Goal: Download file/media

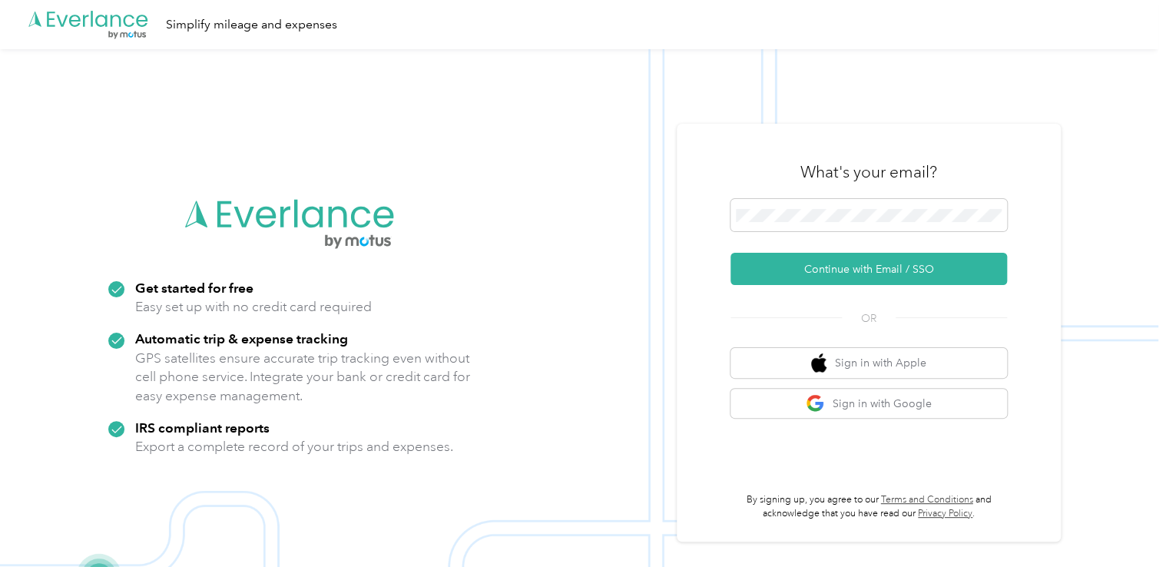
click at [868, 269] on button "Continue with Email / SSO" at bounding box center [869, 269] width 277 height 32
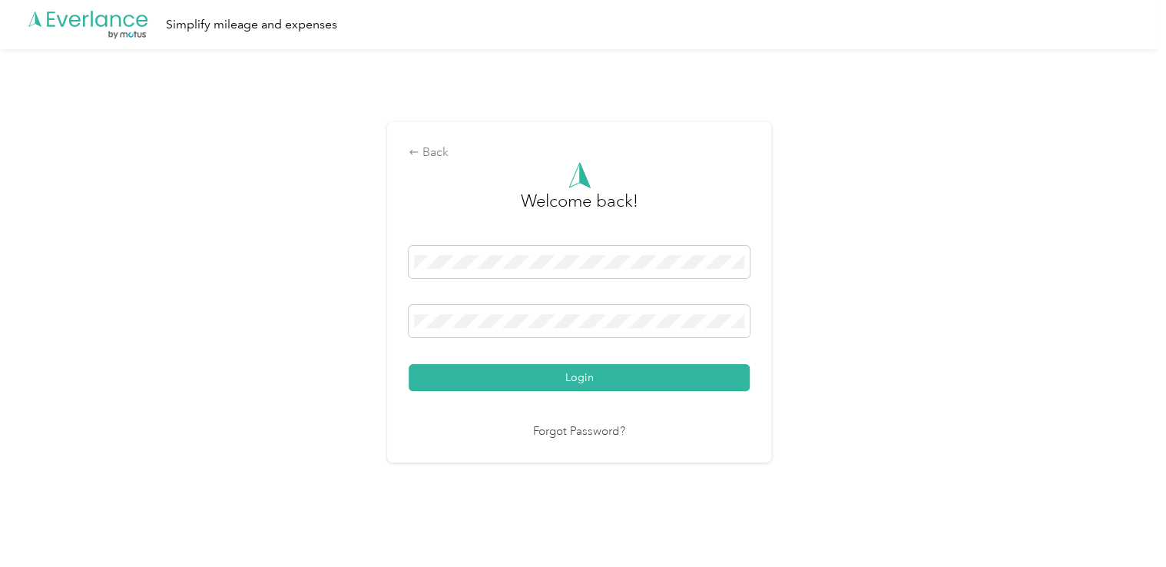
click at [624, 374] on button "Login" at bounding box center [579, 377] width 341 height 27
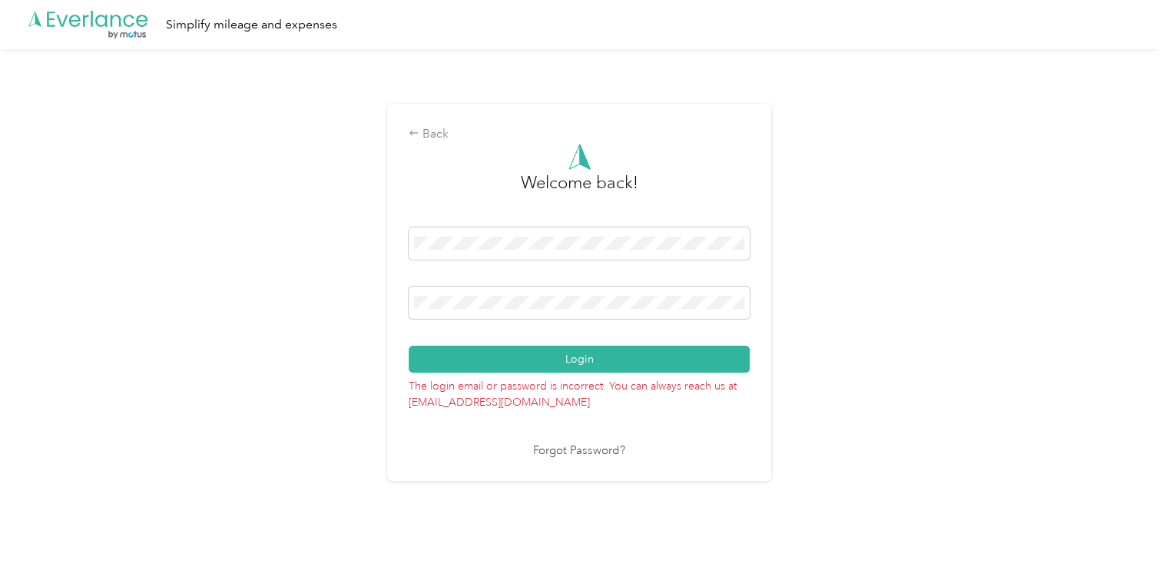
click at [553, 313] on span at bounding box center [579, 303] width 341 height 32
click at [553, 355] on button "Login" at bounding box center [579, 359] width 341 height 27
click at [549, 356] on button "Login" at bounding box center [579, 359] width 341 height 27
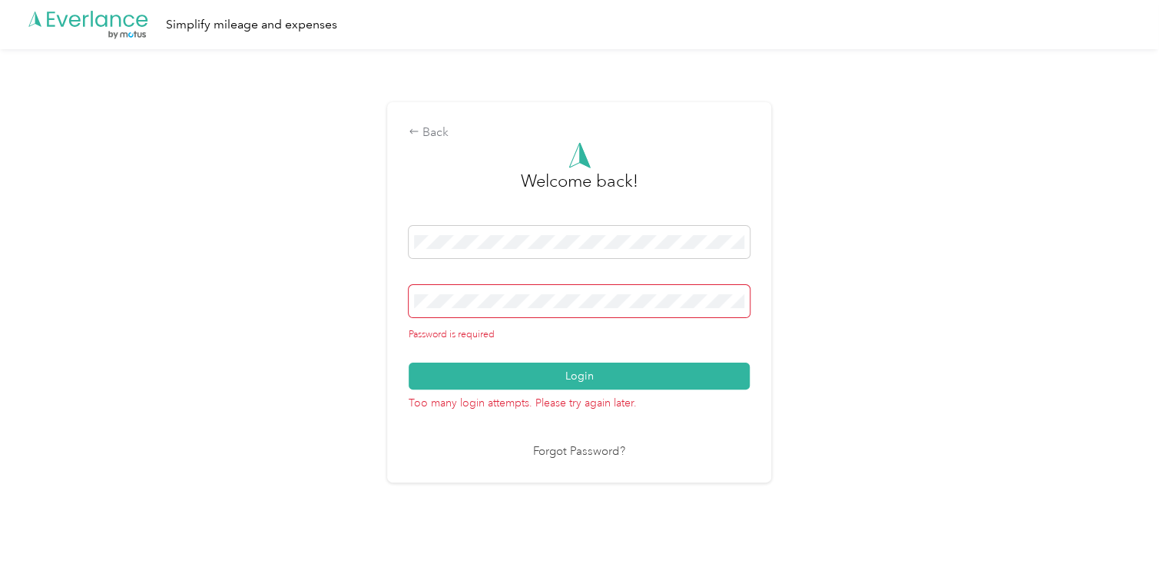
click at [574, 453] on link "Forgot Password?" at bounding box center [579, 452] width 92 height 18
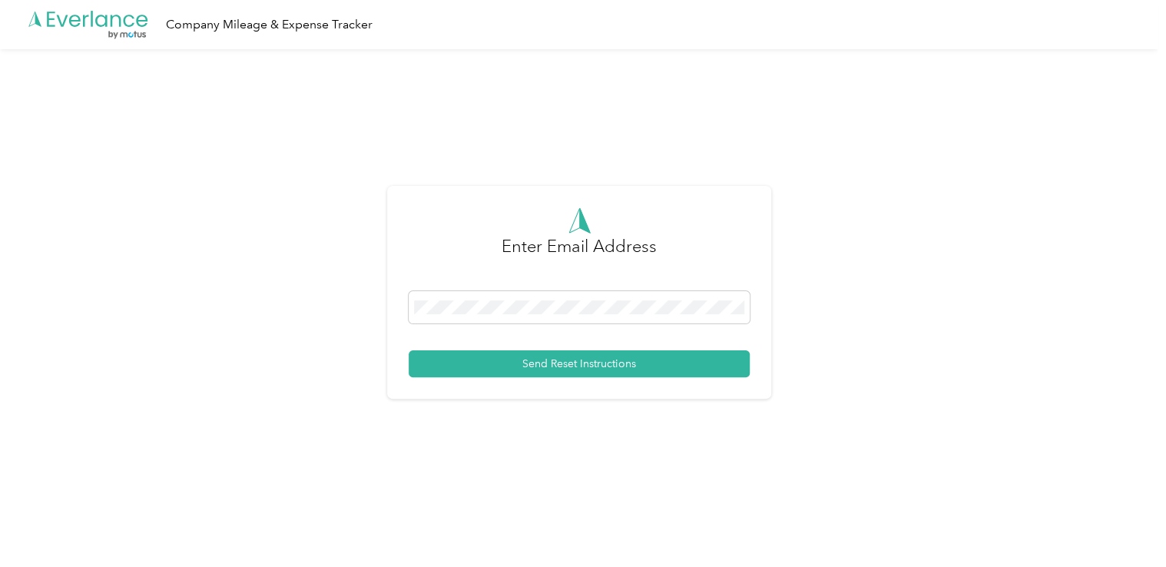
click at [507, 362] on button "Send Reset Instructions" at bounding box center [579, 363] width 341 height 27
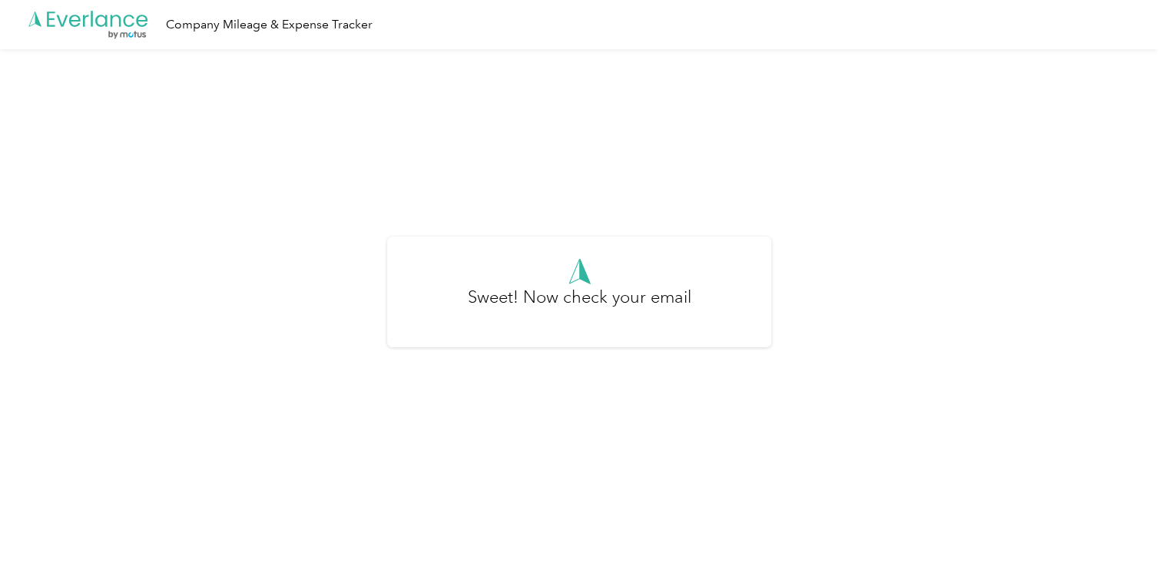
click at [910, 157] on div "Sweet! Now check your email" at bounding box center [579, 298] width 1159 height 499
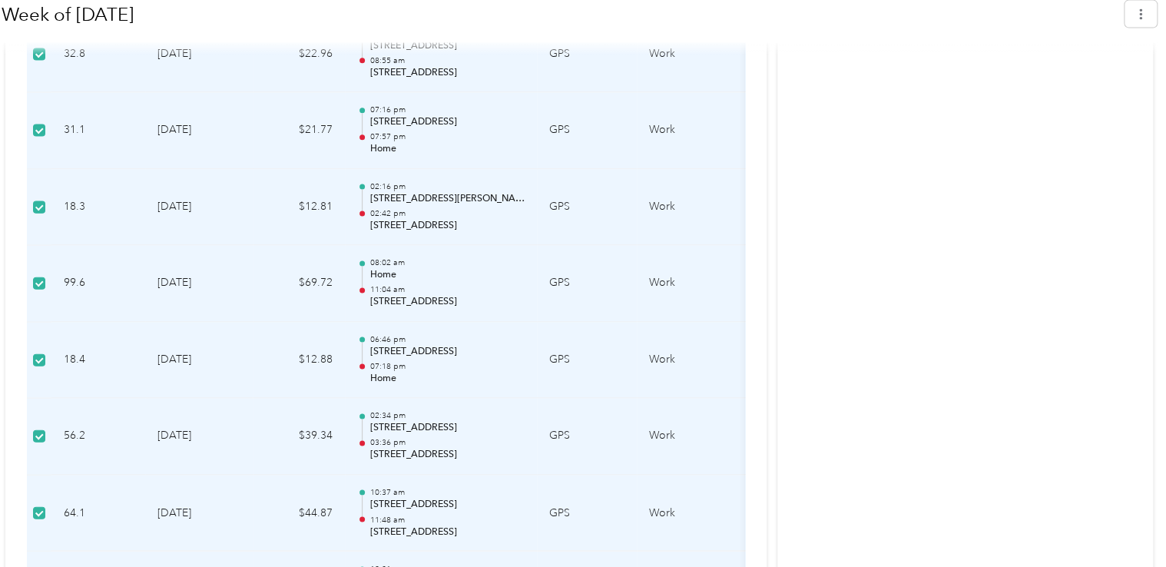
scroll to position [1615, 0]
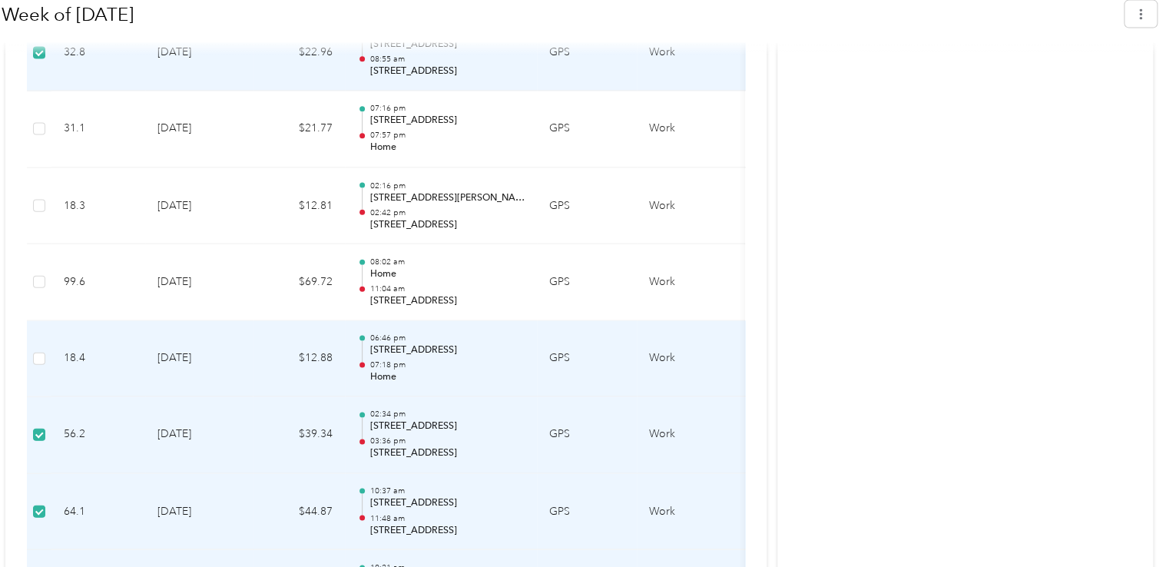
click at [38, 350] on label at bounding box center [39, 358] width 12 height 17
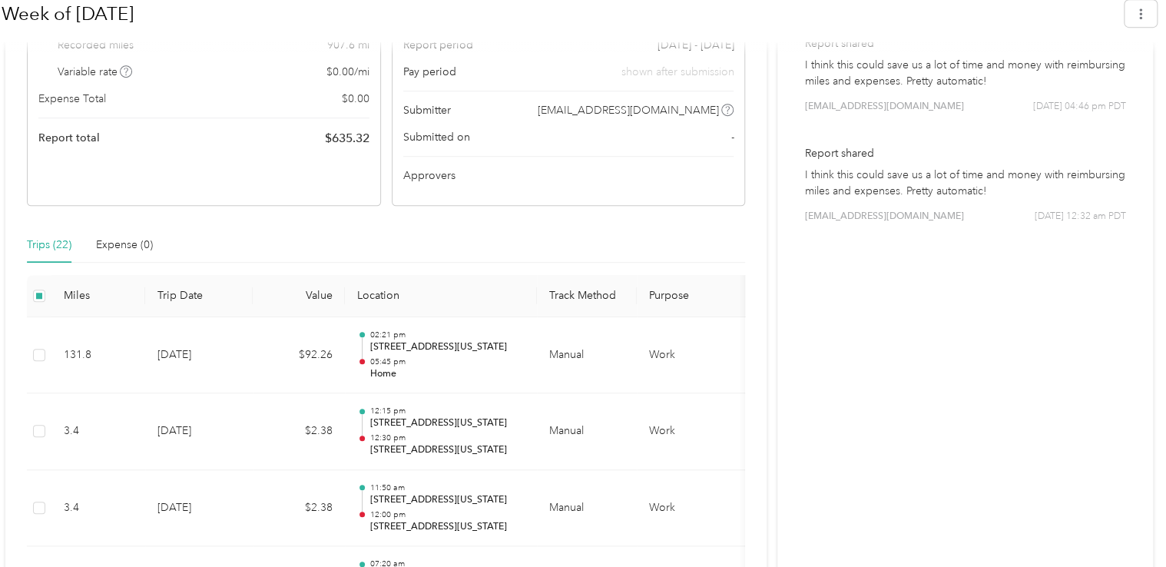
scroll to position [221, 0]
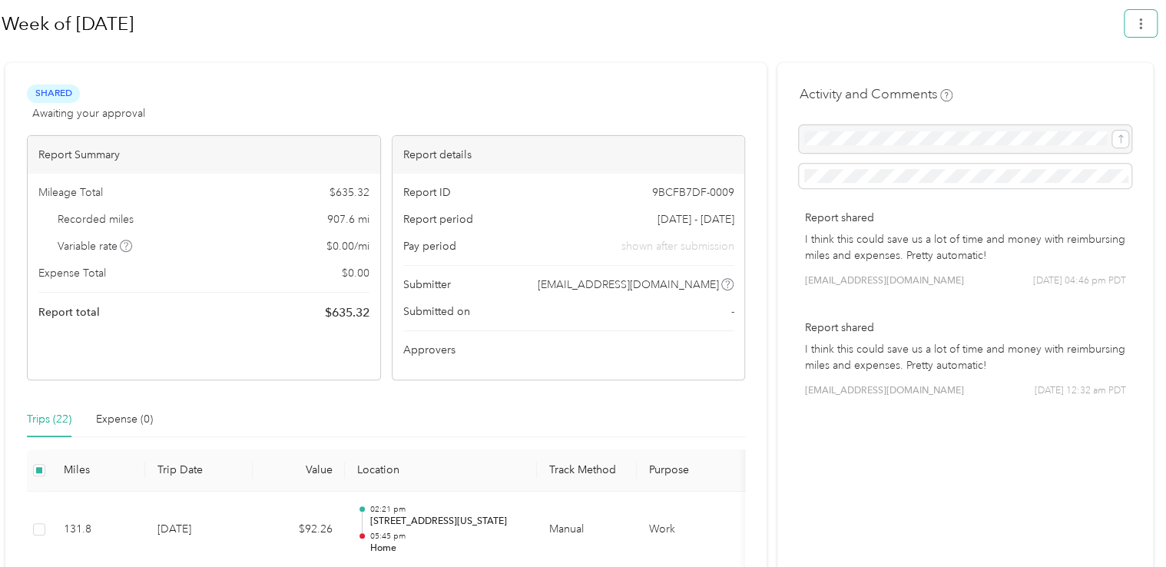
click at [1149, 29] on button "button" at bounding box center [1141, 23] width 32 height 27
click at [1078, 88] on div "Download" at bounding box center [1105, 96] width 85 height 16
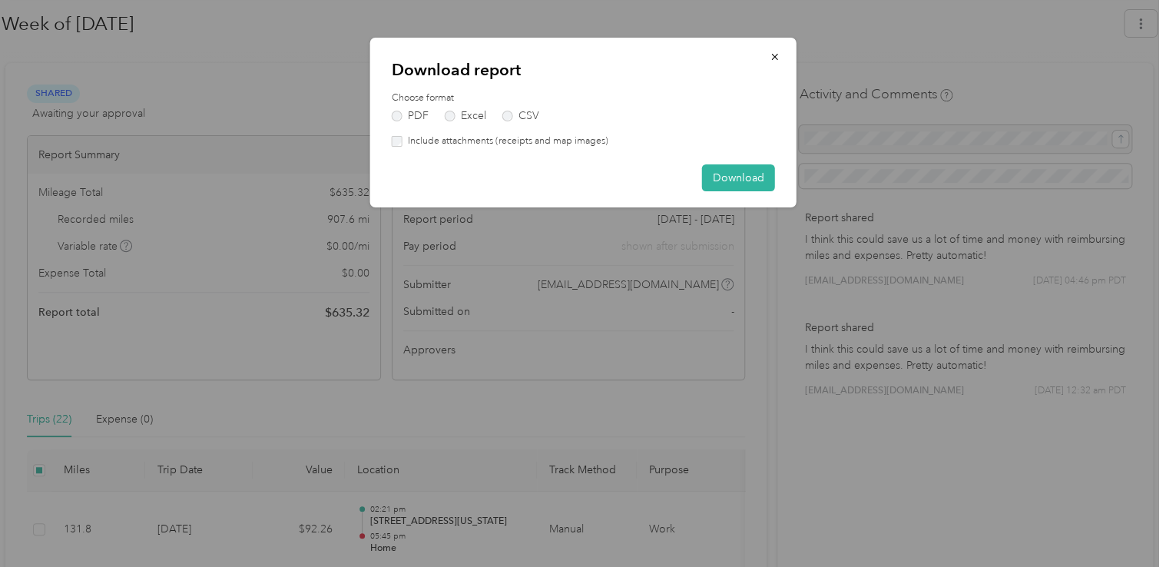
click at [721, 181] on button "Download" at bounding box center [738, 177] width 73 height 27
click at [721, 181] on button "Download" at bounding box center [730, 177] width 89 height 27
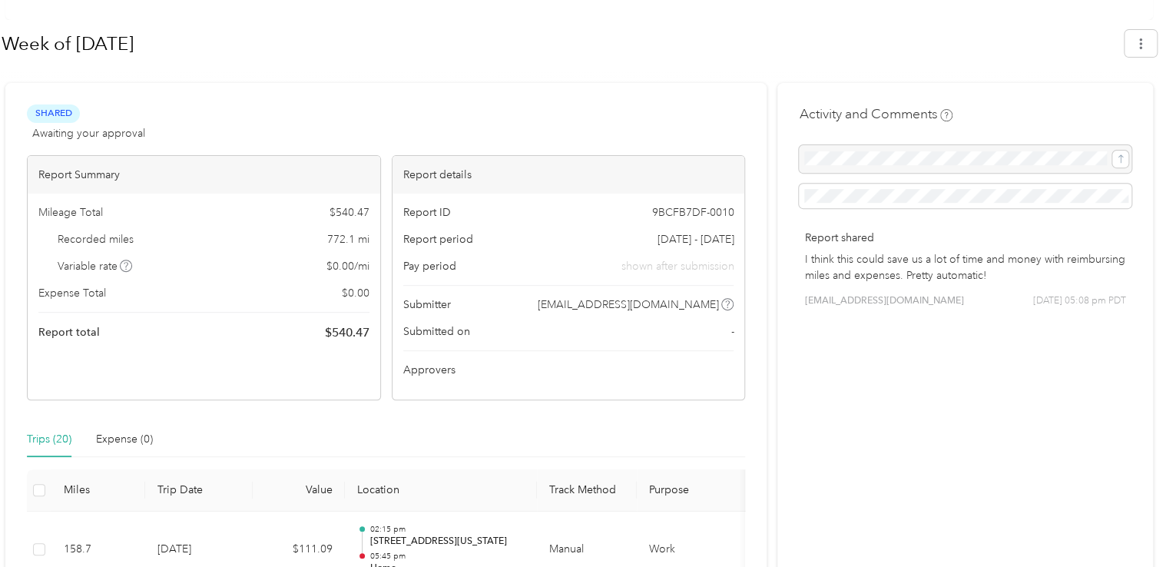
scroll to position [211, 0]
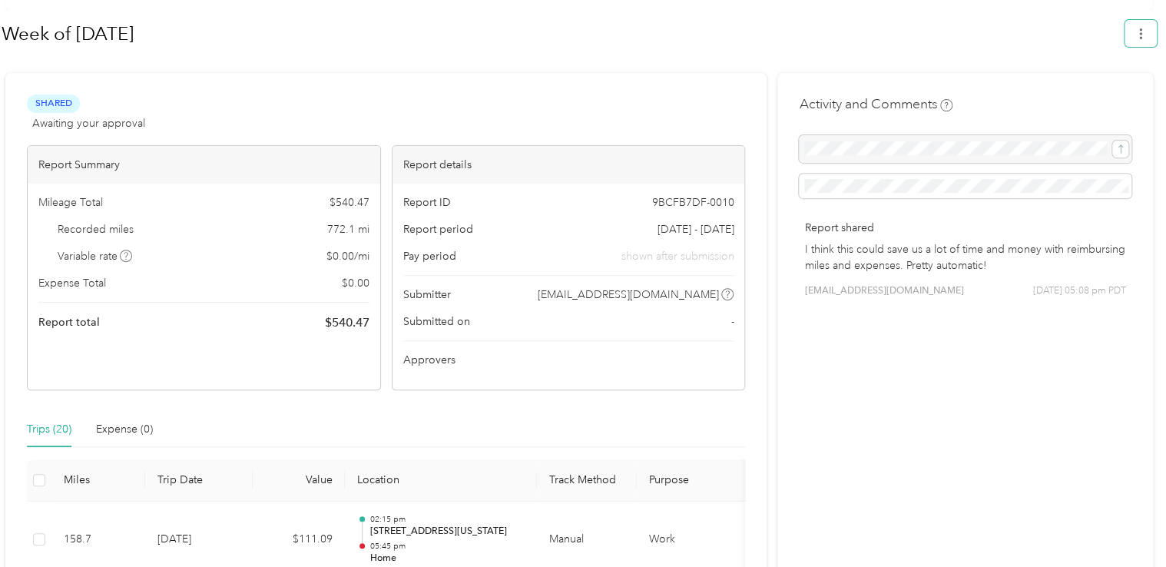
click at [1143, 30] on icon "button" at bounding box center [1140, 33] width 3 height 11
click at [1073, 101] on icon at bounding box center [1068, 106] width 11 height 11
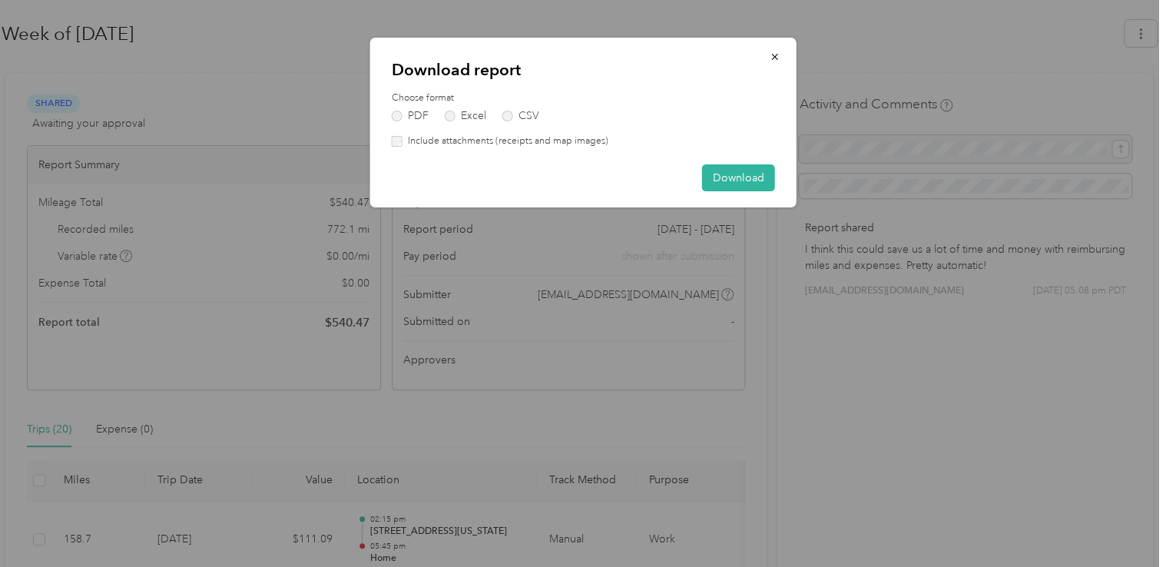
click at [758, 177] on button "Download" at bounding box center [738, 177] width 73 height 27
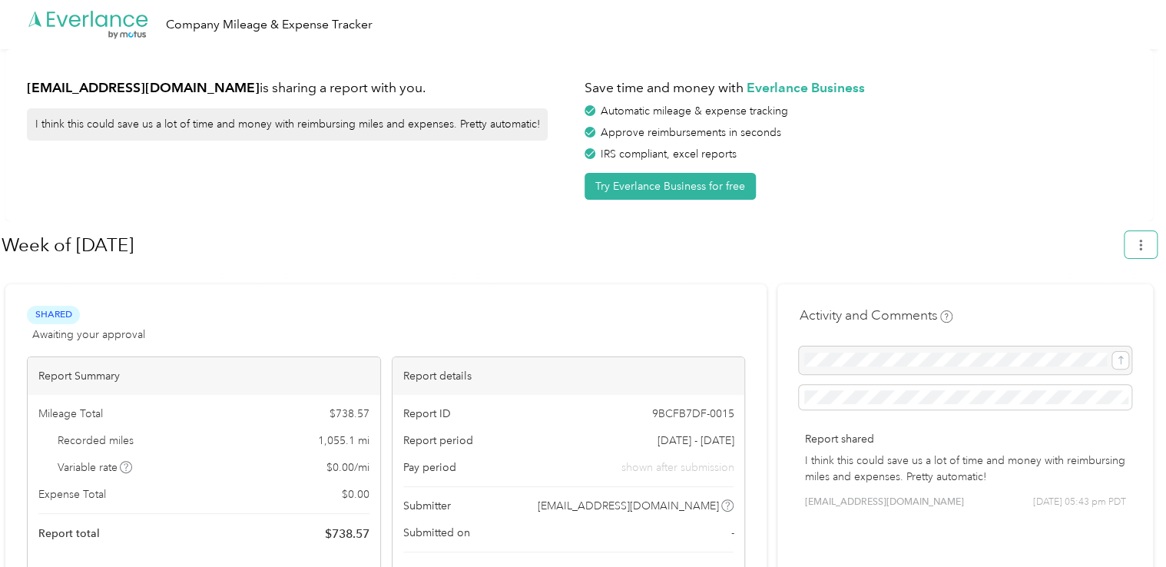
click at [1143, 244] on icon "button" at bounding box center [1140, 245] width 3 height 11
click at [1077, 309] on div "Download" at bounding box center [1105, 317] width 85 height 16
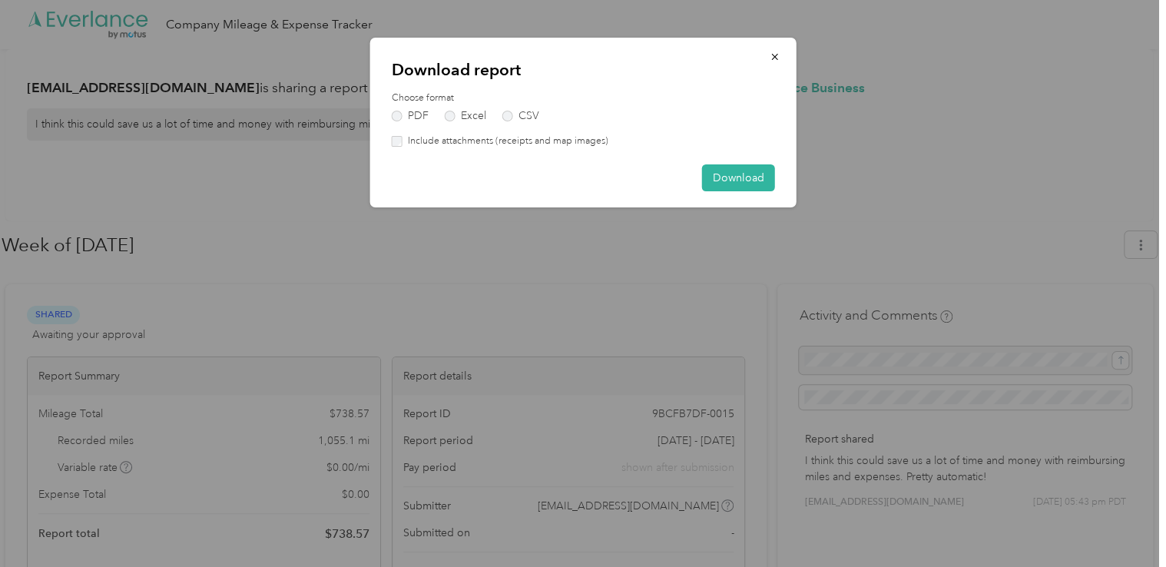
click at [723, 183] on button "Download" at bounding box center [738, 177] width 73 height 27
